Goal: Information Seeking & Learning: Check status

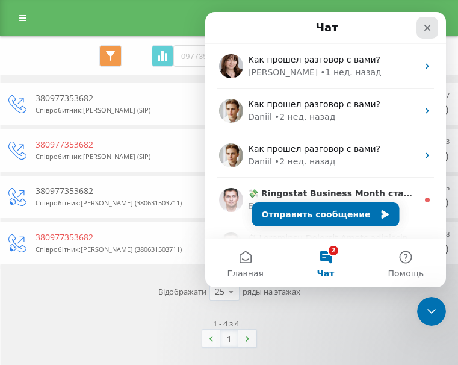
click at [426, 29] on icon "Закрыть" at bounding box center [428, 28] width 7 height 7
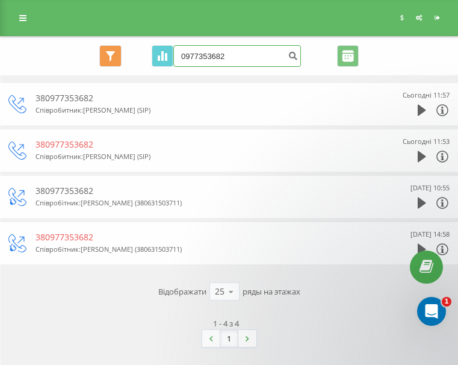
drag, startPoint x: 263, startPoint y: 62, endPoint x: 177, endPoint y: 64, distance: 86.2
click at [177, 64] on input "0977353682" at bounding box center [238, 56] width 128 height 22
click at [193, 60] on input at bounding box center [238, 56] width 128 height 22
paste input "068 780-66-26"
click at [222, 59] on input "068 780-66-26" at bounding box center [238, 56] width 128 height 22
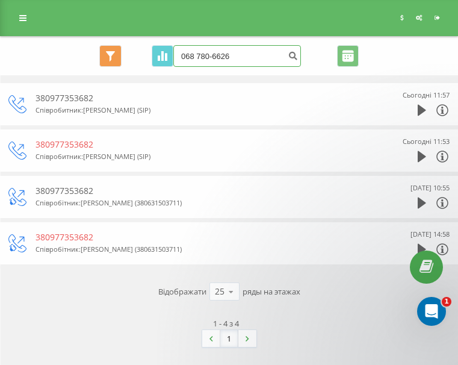
click at [210, 58] on input "068 780-6626" at bounding box center [238, 56] width 128 height 22
type input "068 78-6626"
drag, startPoint x: 267, startPoint y: 59, endPoint x: 180, endPoint y: 63, distance: 86.9
click at [180, 63] on input "068 78-6626" at bounding box center [238, 56] width 128 height 22
click at [220, 56] on input at bounding box center [238, 56] width 128 height 22
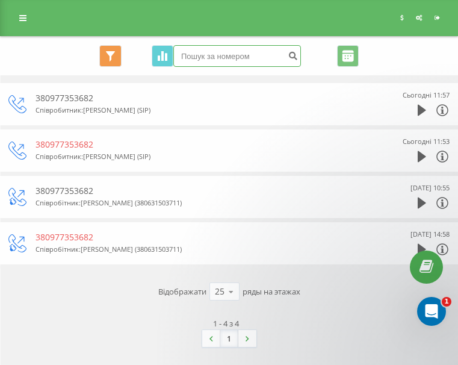
paste input "068 780-66-26"
click at [224, 57] on input "068 780-66-26" at bounding box center [238, 56] width 128 height 22
click at [209, 57] on input "068 780-6626" at bounding box center [238, 56] width 128 height 22
click at [208, 60] on input "068 780-6626" at bounding box center [238, 56] width 128 height 22
click at [211, 57] on input "068 780-6626" at bounding box center [238, 56] width 128 height 22
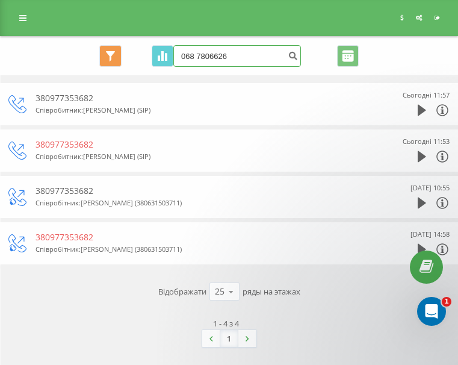
click at [195, 55] on input "068 7806626" at bounding box center [238, 56] width 128 height 22
click at [195, 58] on input "068 7806626" at bounding box center [238, 56] width 128 height 22
click at [195, 55] on input "068 7806626" at bounding box center [238, 56] width 128 height 22
click at [196, 58] on input "068 7806626" at bounding box center [238, 56] width 128 height 22
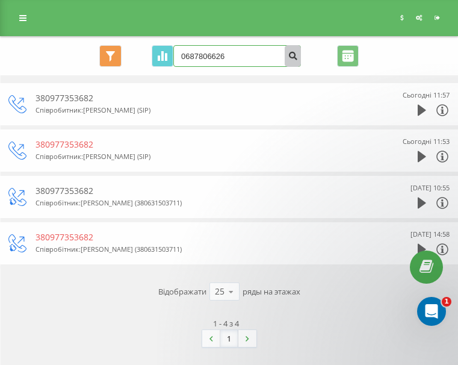
type input "0687806626"
click at [292, 61] on button "submit" at bounding box center [293, 56] width 16 height 22
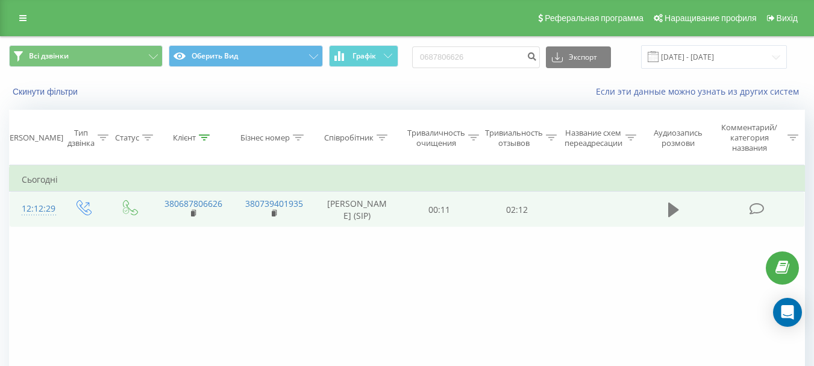
click at [467, 210] on icon at bounding box center [673, 209] width 11 height 14
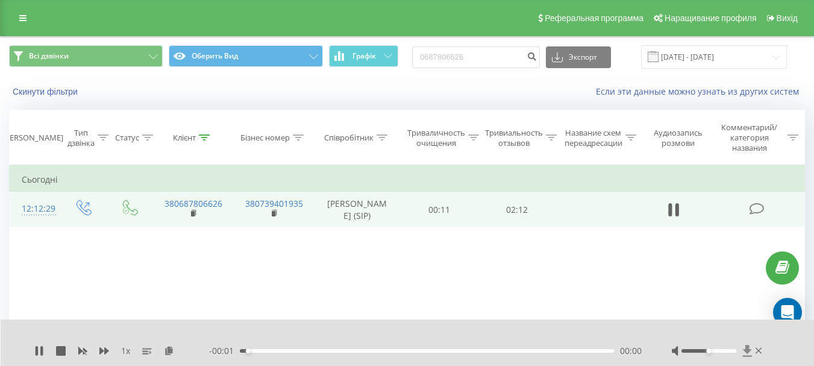
click at [467, 345] on icon at bounding box center [746, 350] width 9 height 11
click at [467, 346] on icon at bounding box center [759, 351] width 7 height 10
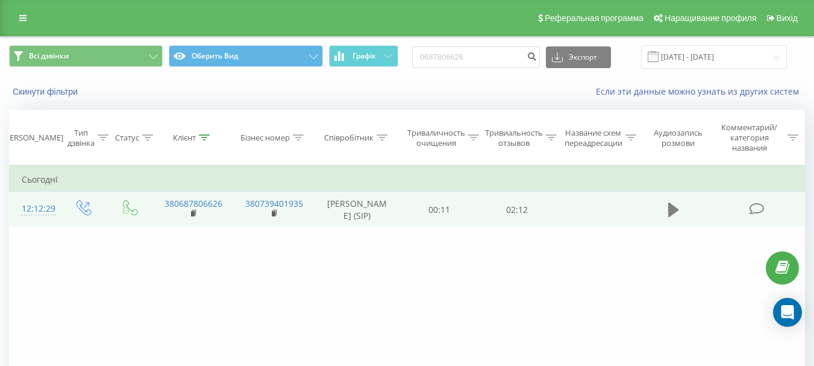
click at [467, 212] on icon at bounding box center [673, 209] width 11 height 14
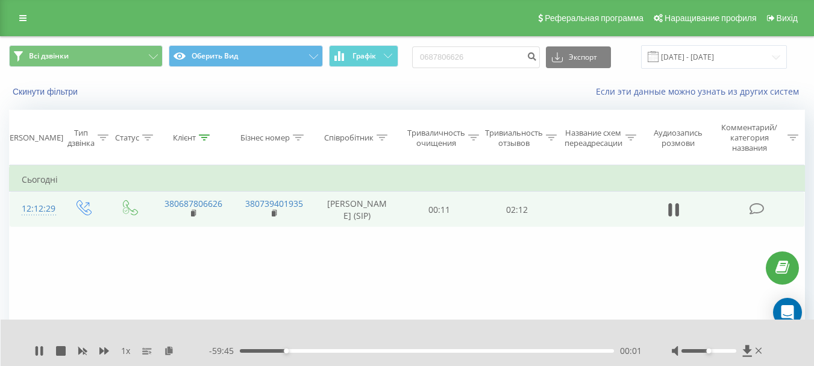
drag, startPoint x: 750, startPoint y: 354, endPoint x: 736, endPoint y: 355, distance: 14.6
click at [467, 357] on span at bounding box center [747, 351] width 10 height 12
click at [467, 350] on icon at bounding box center [759, 351] width 7 height 6
